Goal: Book appointment/travel/reservation

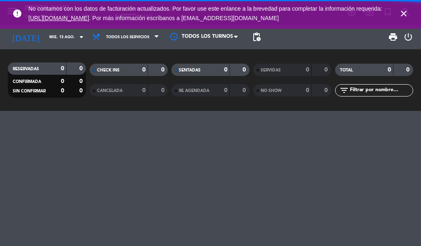
click at [407, 17] on icon "close" at bounding box center [404, 14] width 10 height 10
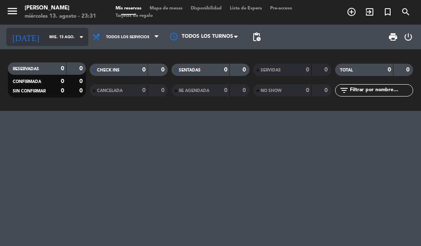
click at [64, 37] on input "mié. 13 ago." at bounding box center [72, 37] width 54 height 13
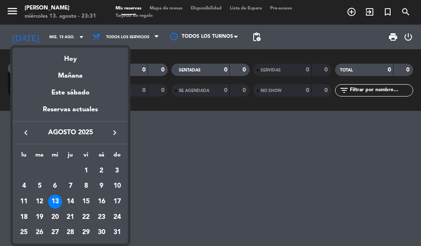
click at [118, 129] on icon "keyboard_arrow_right" at bounding box center [115, 133] width 10 height 10
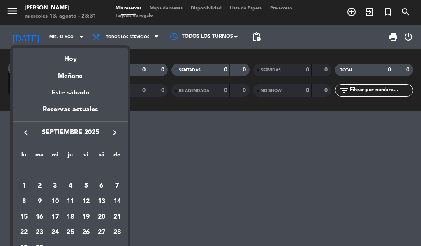
click at [23, 185] on div "1" at bounding box center [24, 186] width 14 height 14
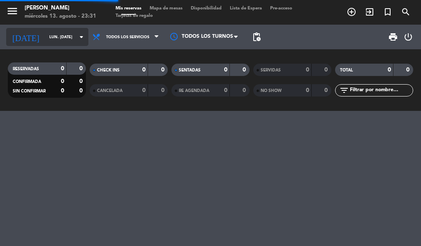
click at [69, 37] on input "lun. [DATE]" at bounding box center [72, 37] width 54 height 13
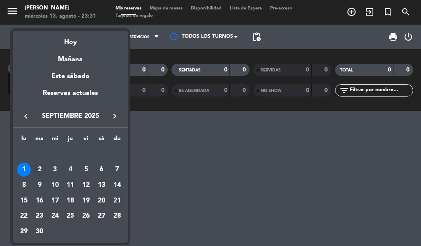
click at [39, 170] on div "2" at bounding box center [39, 170] width 14 height 14
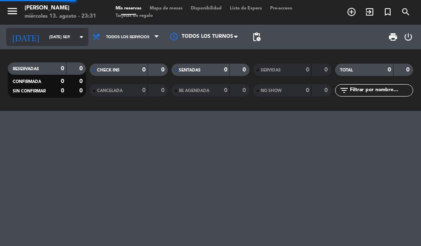
click at [70, 37] on input "[DATE] sep." at bounding box center [72, 37] width 54 height 13
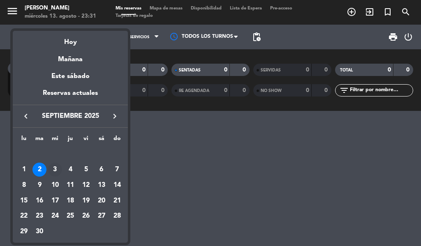
click at [55, 171] on div "3" at bounding box center [55, 170] width 14 height 14
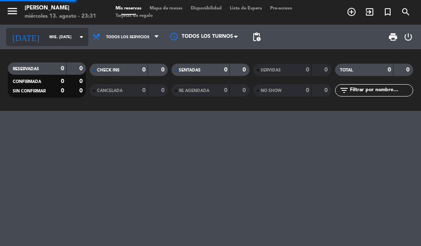
click at [67, 43] on input "mié. [DATE]" at bounding box center [72, 37] width 54 height 13
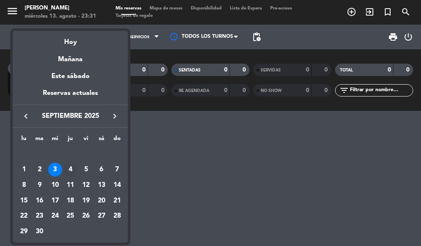
click at [69, 169] on div "4" at bounding box center [70, 170] width 14 height 14
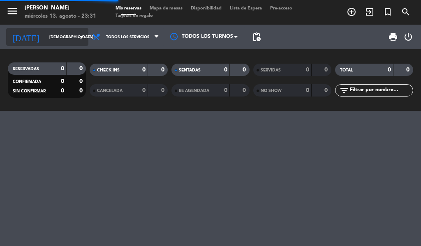
click at [76, 37] on icon "arrow_drop_down" at bounding box center [81, 37] width 10 height 10
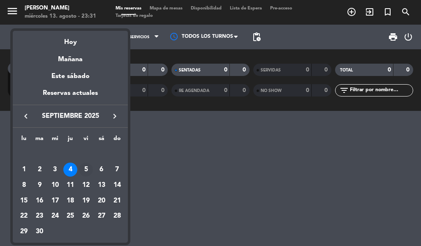
click at [86, 170] on div "5" at bounding box center [86, 170] width 14 height 14
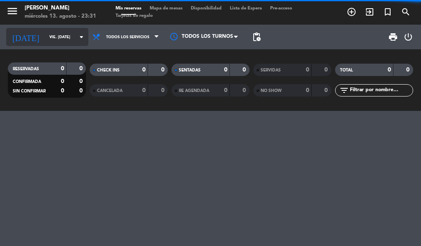
click at [61, 43] on input "vie. [DATE]" at bounding box center [72, 37] width 54 height 13
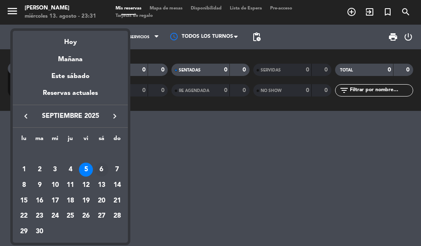
click at [99, 171] on div "6" at bounding box center [102, 170] width 14 height 14
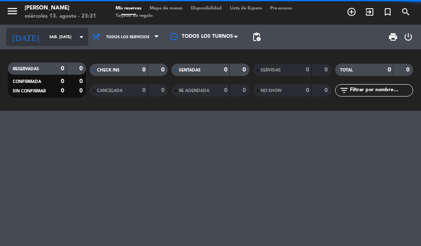
click at [65, 36] on input "sáb. [DATE]" at bounding box center [72, 37] width 54 height 13
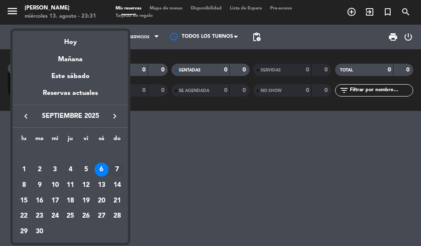
click at [117, 170] on div "7" at bounding box center [117, 170] width 14 height 14
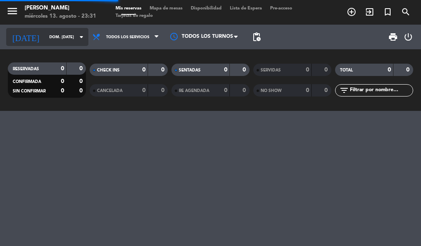
click at [60, 42] on input "dom. [DATE]" at bounding box center [72, 37] width 54 height 13
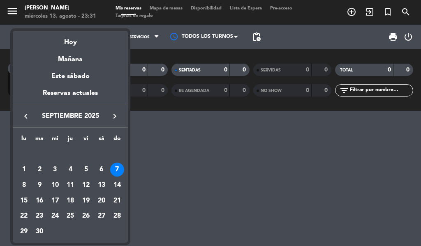
click at [30, 115] on icon "keyboard_arrow_left" at bounding box center [26, 116] width 10 height 10
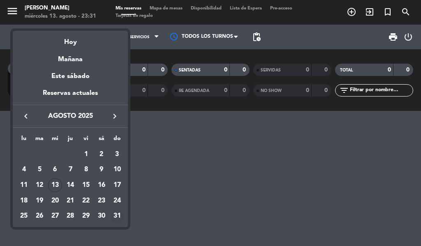
click at [118, 217] on div "31" at bounding box center [117, 217] width 14 height 14
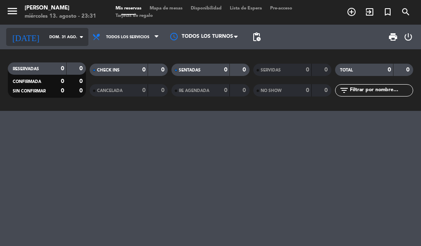
click at [63, 37] on input "dom. 31 ago." at bounding box center [72, 37] width 54 height 13
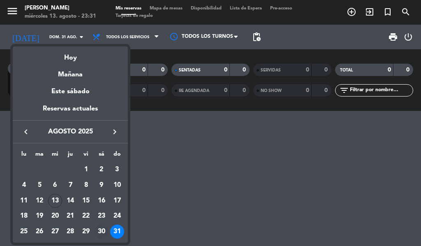
click at [100, 233] on div "30" at bounding box center [102, 232] width 14 height 14
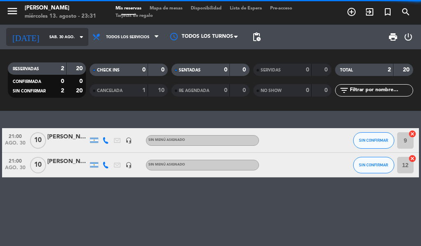
click at [58, 41] on input "sáb. 30 ago." at bounding box center [72, 37] width 54 height 13
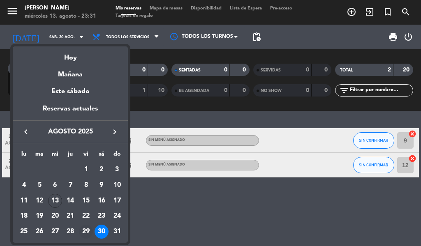
click at [88, 234] on div "29" at bounding box center [86, 232] width 14 height 14
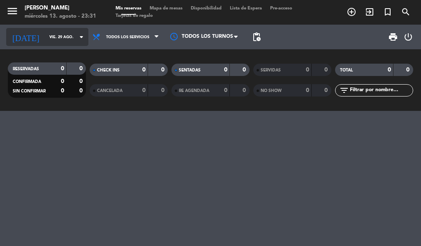
click at [61, 39] on input "vie. 29 ago." at bounding box center [72, 37] width 54 height 13
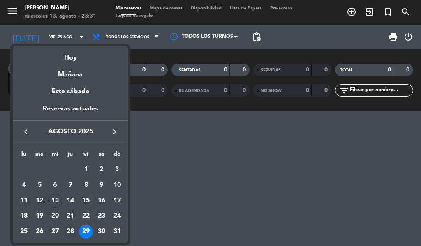
click at [74, 231] on div "28" at bounding box center [70, 232] width 14 height 14
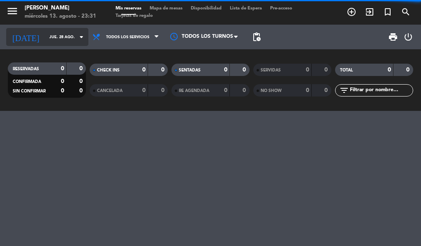
click at [64, 37] on input "jue. 28 ago." at bounding box center [72, 37] width 54 height 13
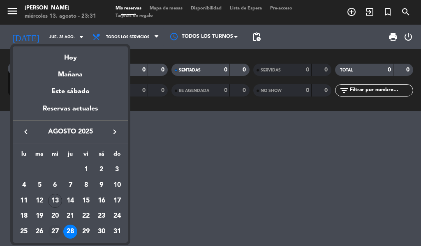
click at [56, 232] on div "27" at bounding box center [55, 232] width 14 height 14
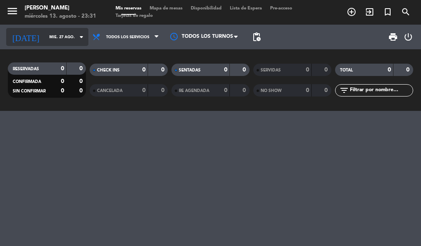
click at [66, 37] on input "mié. 27 ago." at bounding box center [72, 37] width 54 height 13
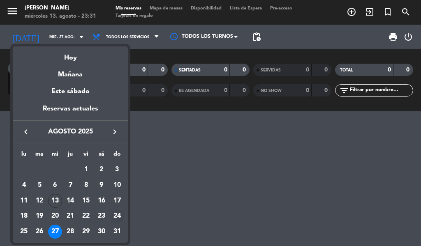
click at [118, 216] on div "24" at bounding box center [117, 217] width 14 height 14
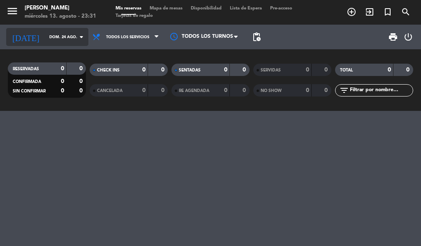
click at [75, 31] on input "dom. 24 ago." at bounding box center [72, 37] width 54 height 13
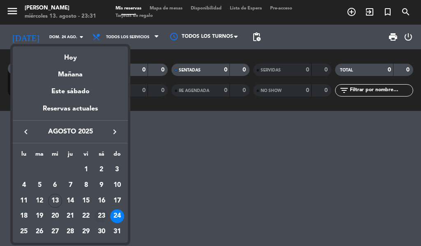
click at [105, 217] on div "23" at bounding box center [102, 217] width 14 height 14
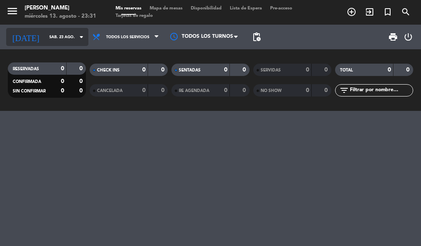
click at [65, 42] on input "sáb. 23 ago." at bounding box center [72, 37] width 54 height 13
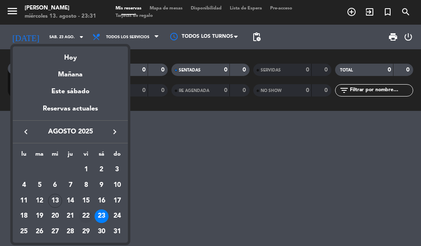
click at [88, 214] on div "22" at bounding box center [86, 217] width 14 height 14
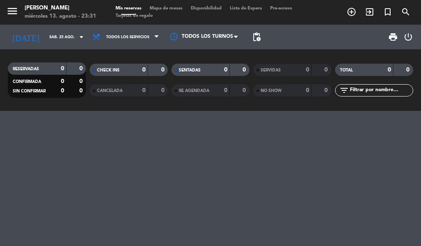
type input "vie. 22 ago."
